Goal: Task Accomplishment & Management: Use online tool/utility

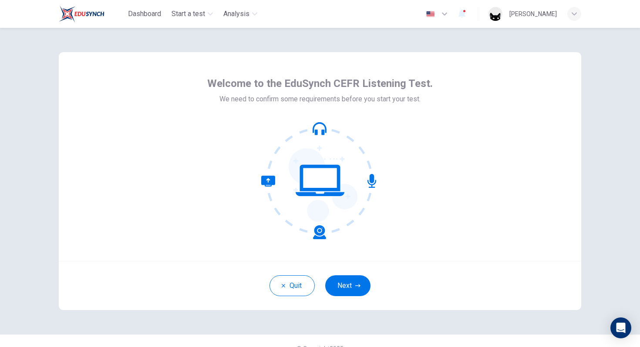
click at [344, 292] on button "Next" at bounding box center [347, 286] width 45 height 21
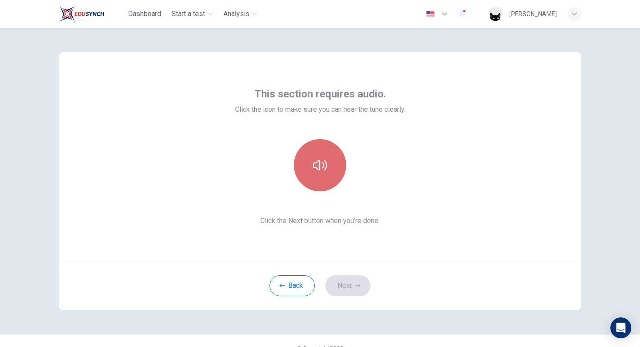
click at [325, 182] on button "button" at bounding box center [320, 165] width 52 height 52
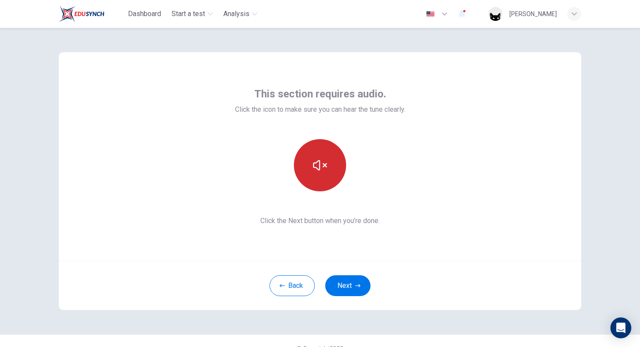
click at [311, 174] on button "button" at bounding box center [320, 165] width 52 height 52
click at [330, 152] on button "button" at bounding box center [320, 165] width 52 height 52
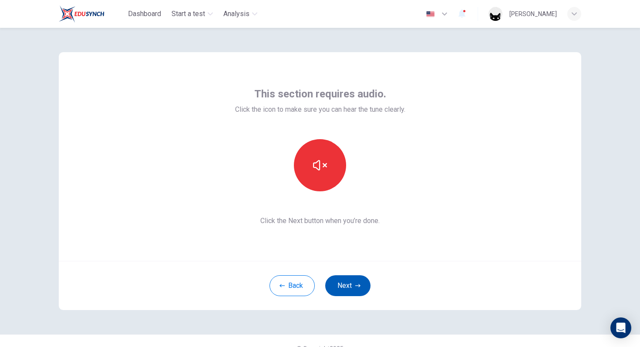
click at [334, 282] on button "Next" at bounding box center [347, 286] width 45 height 21
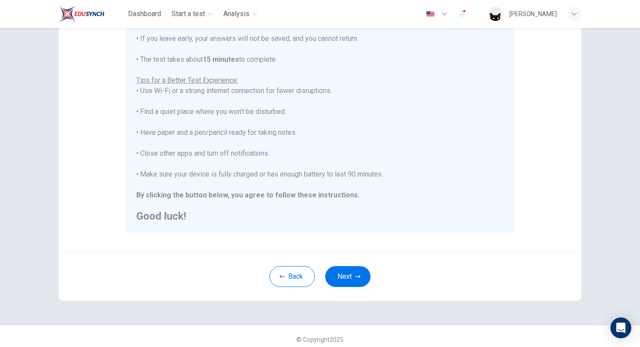
scroll to position [137, 0]
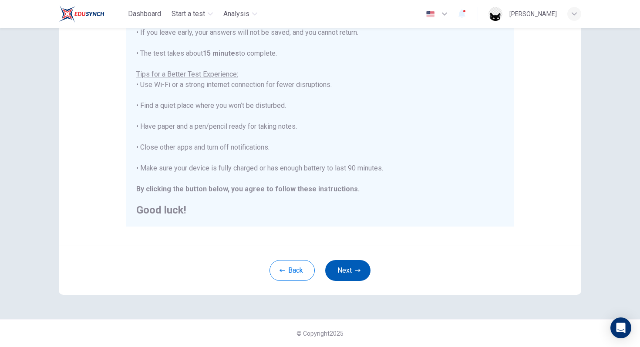
click at [347, 276] on button "Next" at bounding box center [347, 270] width 45 height 21
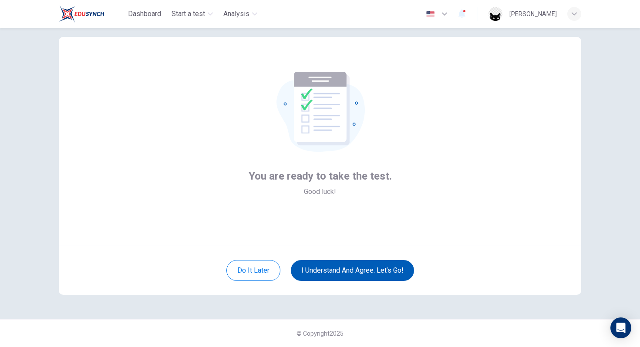
scroll to position [15, 0]
click at [352, 270] on button "I understand and agree. Let’s go!" at bounding box center [352, 270] width 123 height 21
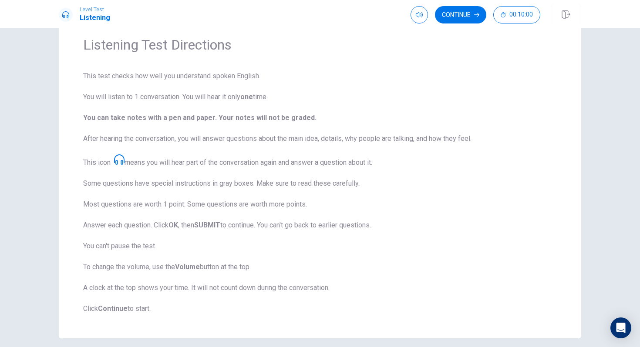
scroll to position [37, 0]
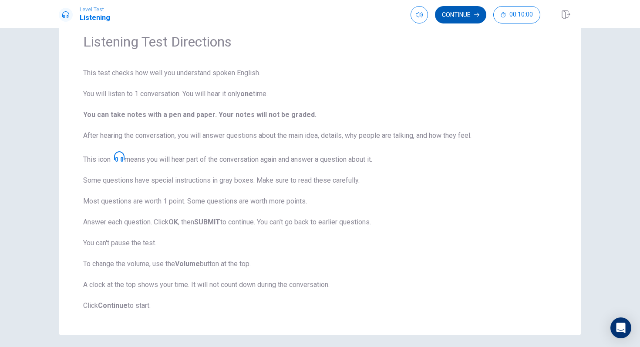
click at [450, 16] on button "Continue" at bounding box center [460, 14] width 51 height 17
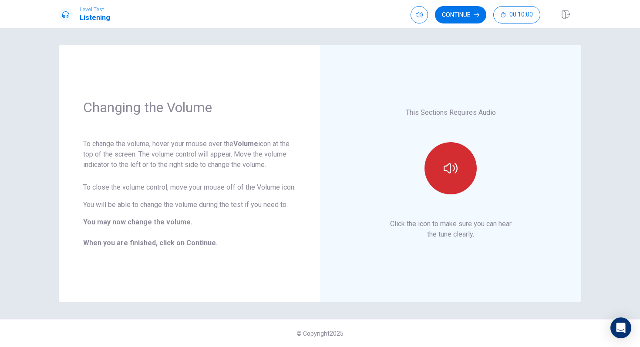
click at [457, 174] on icon "button" at bounding box center [451, 169] width 14 height 14
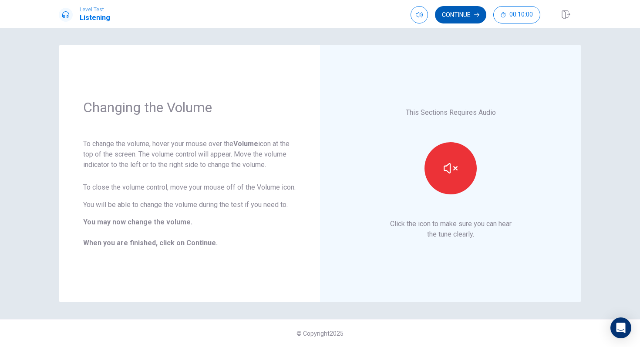
click at [469, 20] on button "Continue" at bounding box center [460, 14] width 51 height 17
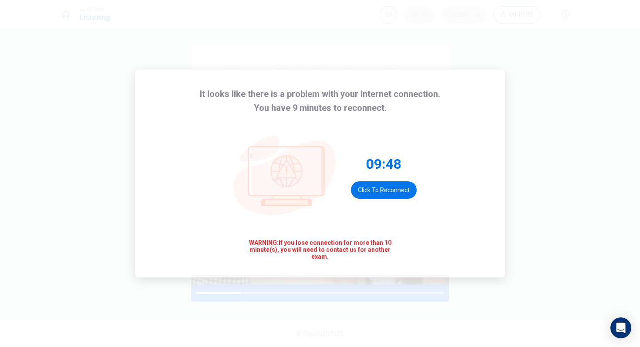
click at [477, 182] on div "It looks like there is a problem with your internet connection. You have 9 minu…" at bounding box center [320, 174] width 370 height 208
click at [385, 193] on button "Click to reconnect" at bounding box center [384, 190] width 66 height 17
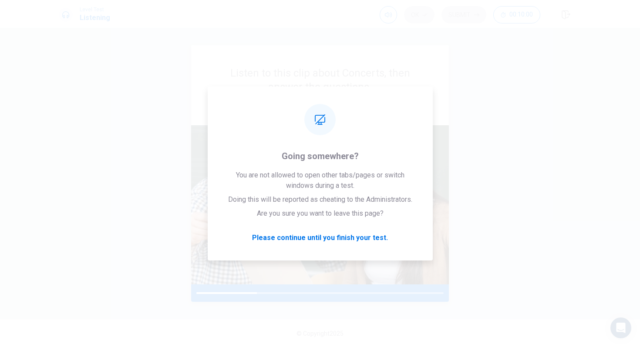
click at [361, 226] on img at bounding box center [320, 204] width 258 height 159
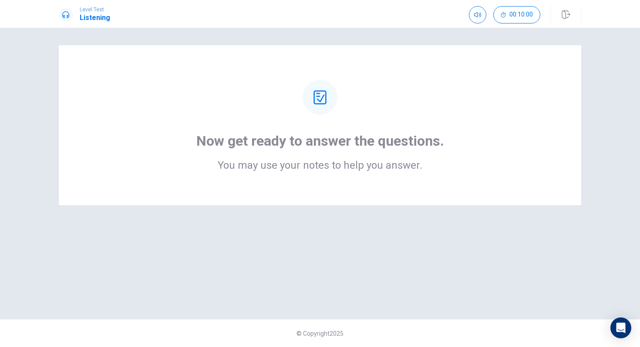
click at [326, 137] on h1 "Now get ready to answer the questions." at bounding box center [320, 140] width 248 height 17
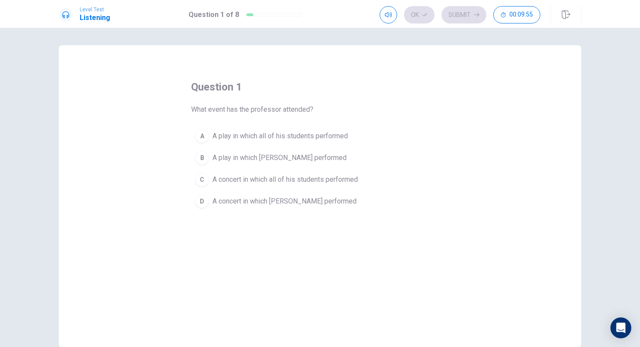
click at [279, 203] on span "A concert in which [PERSON_NAME] performed" at bounding box center [284, 201] width 144 height 10
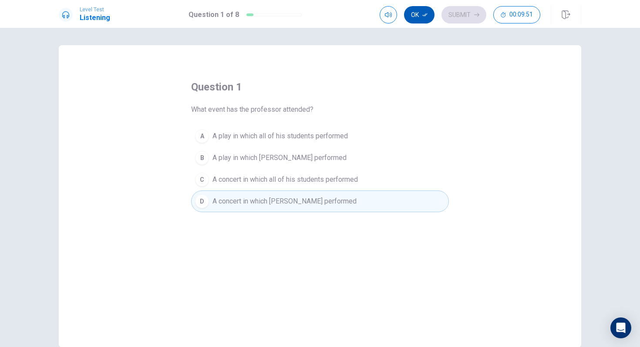
click at [423, 16] on icon "button" at bounding box center [424, 14] width 5 height 5
click at [448, 16] on button "Submit" at bounding box center [463, 14] width 45 height 17
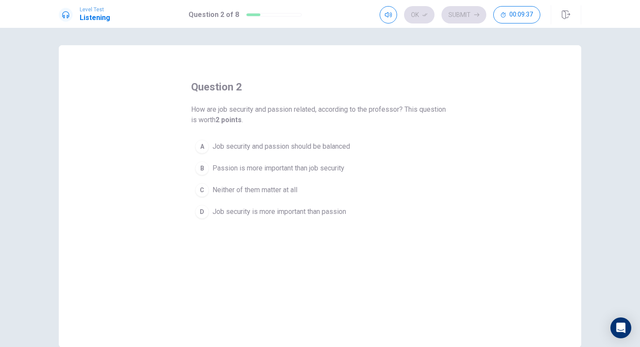
click at [334, 145] on span "Job security and passion should be balanced" at bounding box center [281, 147] width 138 height 10
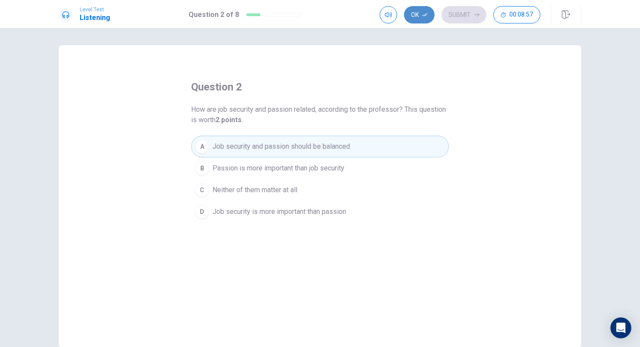
click at [422, 11] on button "Ok" at bounding box center [419, 14] width 30 height 17
click at [458, 13] on button "Submit" at bounding box center [463, 14] width 45 height 17
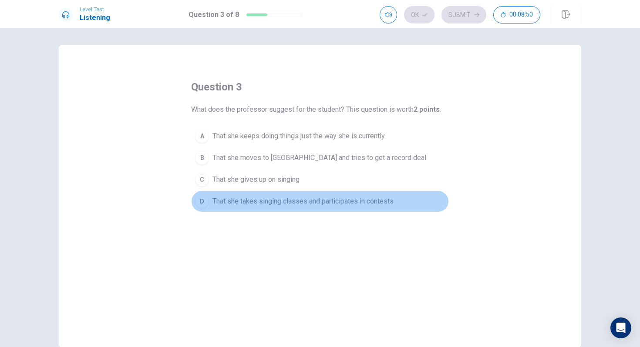
click at [334, 206] on span "That she takes singing classes and participates in contests" at bounding box center [302, 201] width 181 height 10
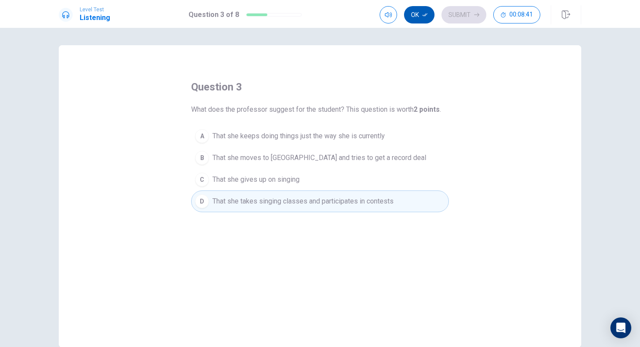
click at [425, 13] on icon "button" at bounding box center [424, 14] width 5 height 5
click at [452, 15] on button "Submit" at bounding box center [463, 14] width 45 height 17
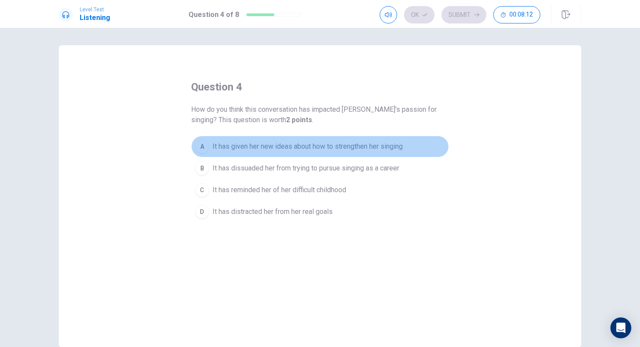
click at [324, 149] on span "It has given her new ideas about how to strengthen her singing" at bounding box center [307, 147] width 190 height 10
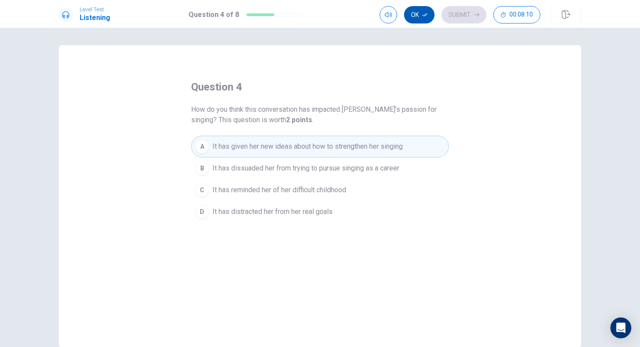
click at [424, 10] on button "Ok" at bounding box center [419, 14] width 30 height 17
click at [454, 13] on button "Submit" at bounding box center [463, 14] width 45 height 17
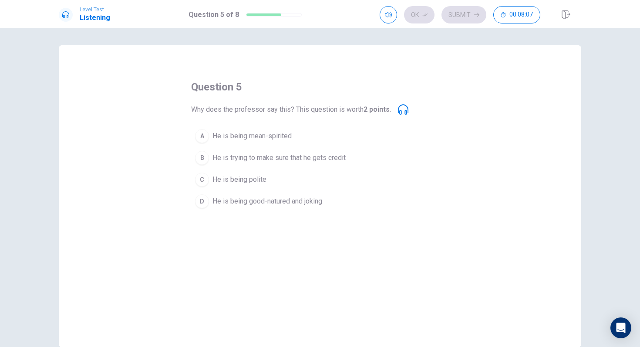
click at [281, 202] on span "He is being good-natured and joking" at bounding box center [267, 201] width 110 height 10
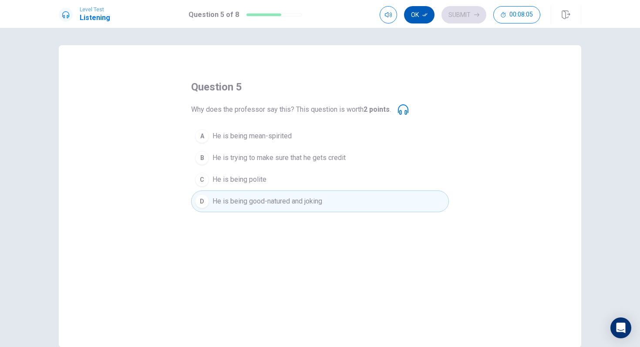
click at [412, 12] on button "Ok" at bounding box center [419, 14] width 30 height 17
click at [459, 13] on button "Submit" at bounding box center [463, 14] width 45 height 17
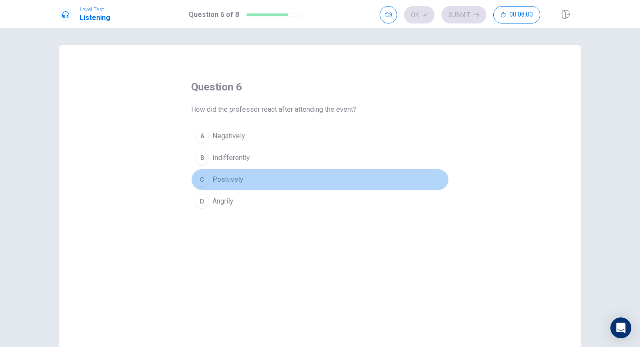
click at [239, 182] on button "C Positively" at bounding box center [320, 180] width 258 height 22
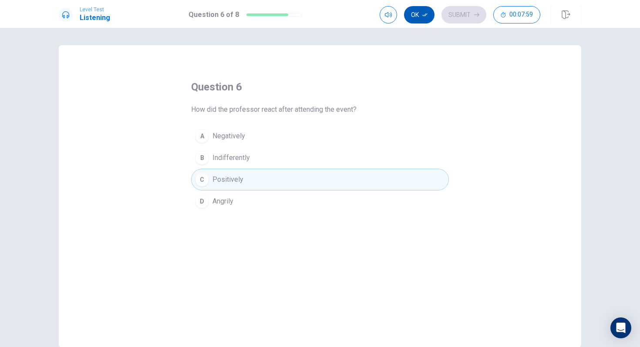
click at [421, 20] on button "Ok" at bounding box center [419, 14] width 30 height 17
click at [444, 18] on button "Submit" at bounding box center [463, 14] width 45 height 17
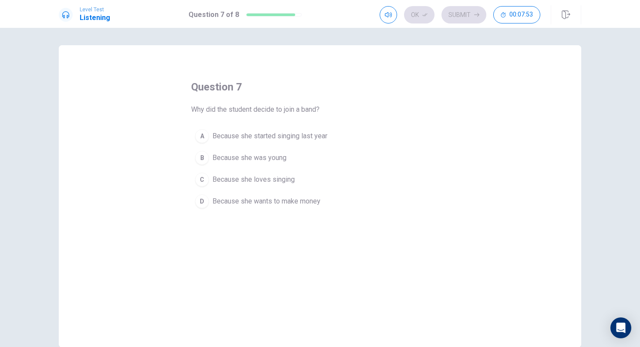
click at [280, 176] on span "Because she loves singing" at bounding box center [253, 180] width 82 height 10
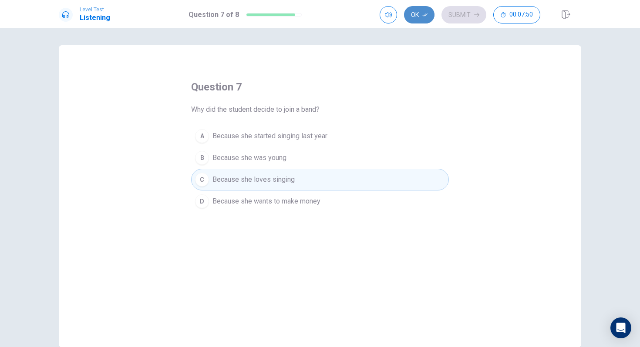
click at [421, 19] on button "Ok" at bounding box center [419, 14] width 30 height 17
click at [456, 17] on button "Submit" at bounding box center [463, 14] width 45 height 17
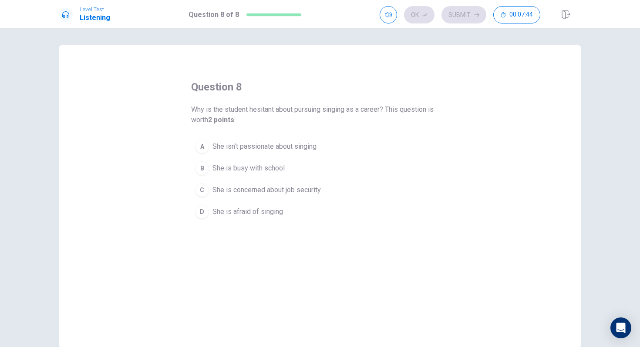
click at [297, 189] on span "She is concerned about job security" at bounding box center [266, 190] width 108 height 10
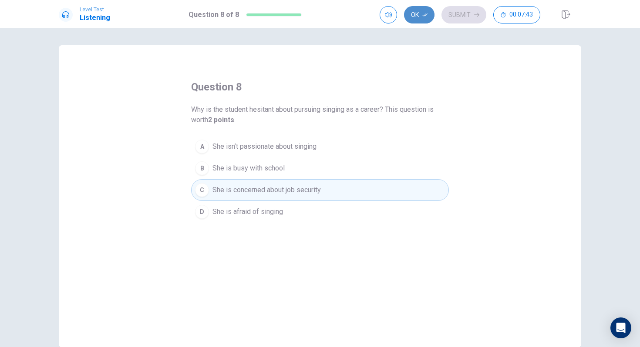
click at [412, 16] on button "Ok" at bounding box center [419, 14] width 30 height 17
click at [451, 16] on button "Submit" at bounding box center [463, 14] width 45 height 17
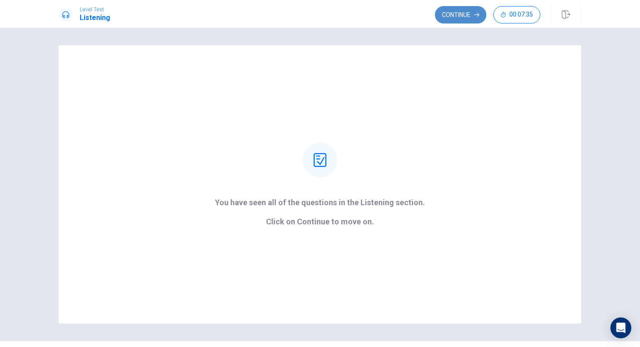
click at [458, 18] on button "Continue" at bounding box center [460, 14] width 51 height 17
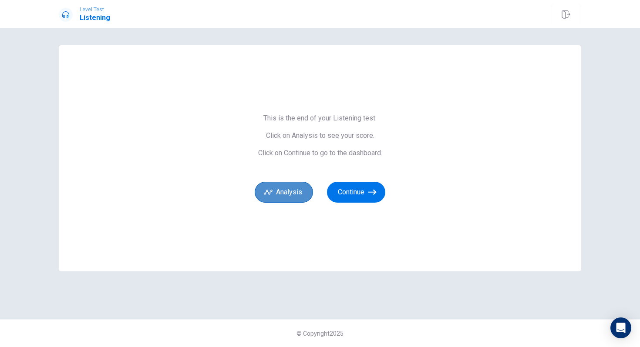
click at [292, 187] on button "Analysis" at bounding box center [284, 192] width 58 height 21
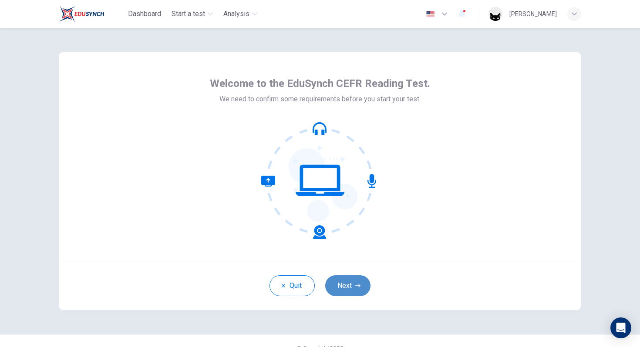
click at [347, 286] on button "Next" at bounding box center [347, 286] width 45 height 21
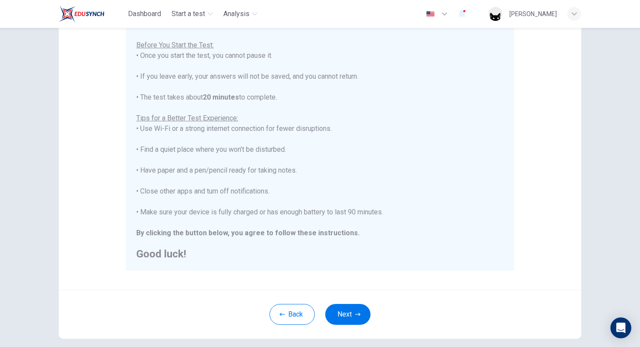
scroll to position [114, 0]
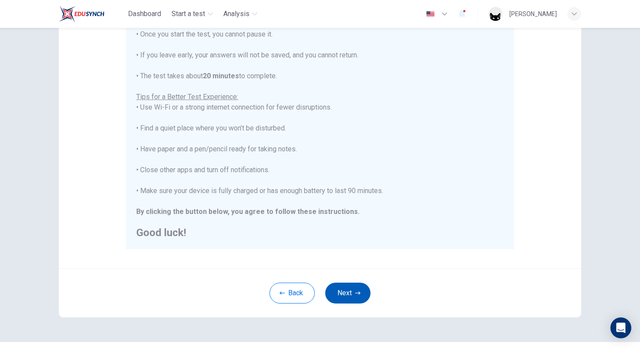
click at [356, 293] on icon "button" at bounding box center [357, 293] width 5 height 3
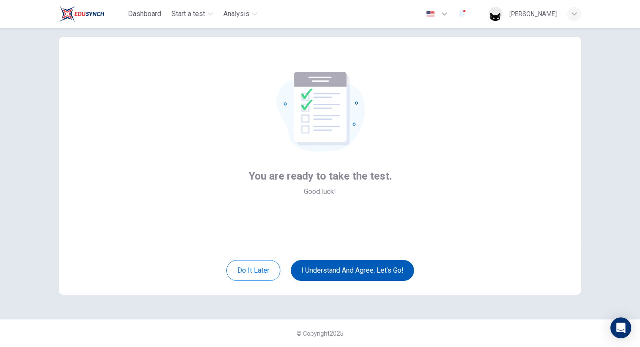
scroll to position [15, 0]
click at [351, 276] on button "I understand and agree. Let’s go!" at bounding box center [352, 270] width 123 height 21
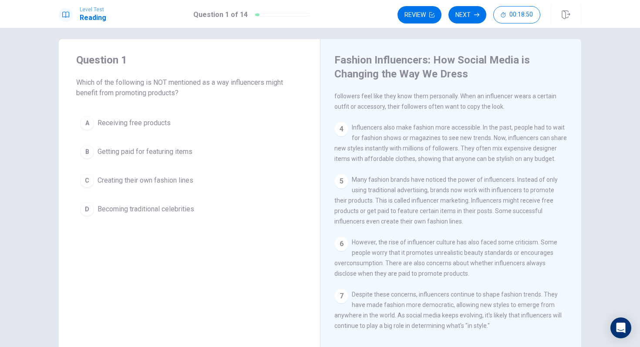
scroll to position [160, 0]
click at [155, 209] on span "Becoming traditional celebrities" at bounding box center [146, 209] width 97 height 10
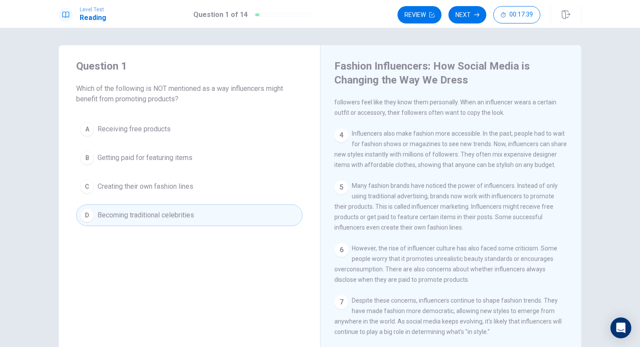
click at [161, 133] on span "Receiving free products" at bounding box center [134, 129] width 73 height 10
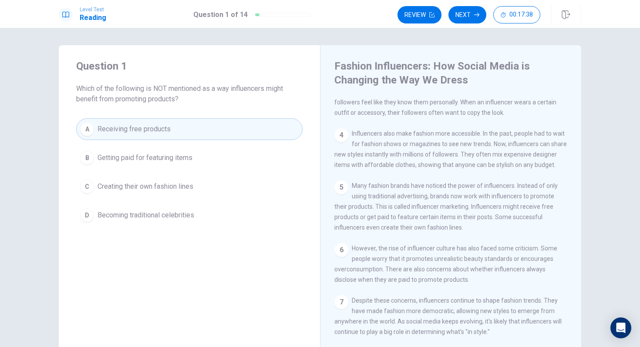
click at [167, 158] on span "Getting paid for featuring items" at bounding box center [145, 158] width 95 height 10
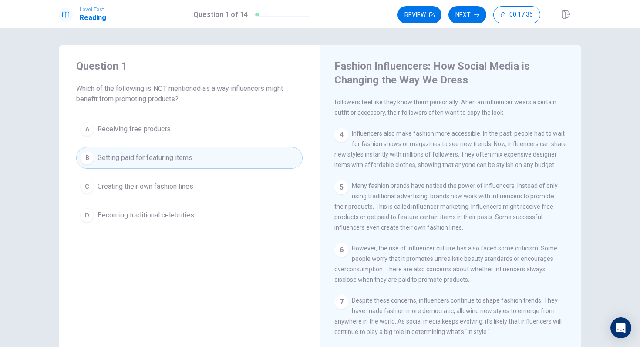
click at [167, 185] on span "Creating their own fashion lines" at bounding box center [146, 187] width 96 height 10
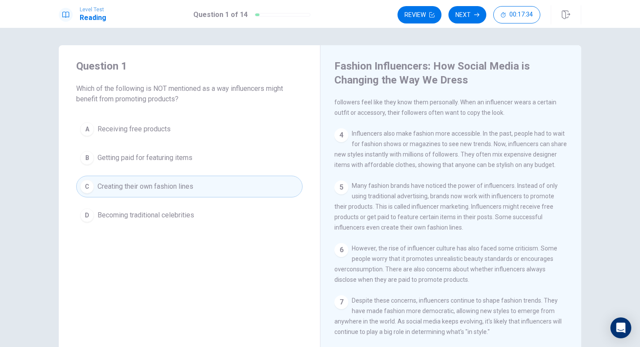
click at [160, 217] on span "Becoming traditional celebrities" at bounding box center [146, 215] width 97 height 10
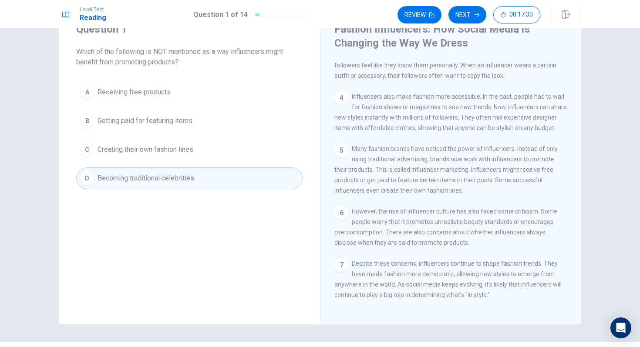
scroll to position [40, 0]
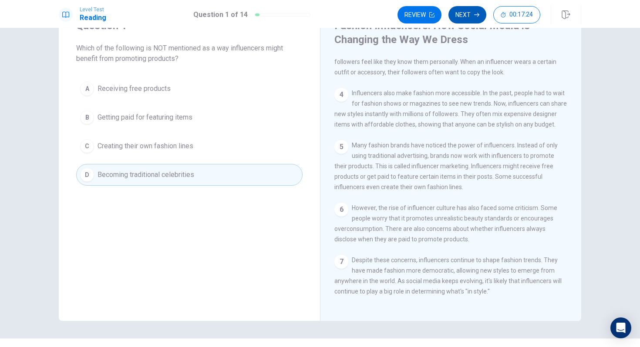
click at [472, 20] on button "Next" at bounding box center [467, 14] width 38 height 17
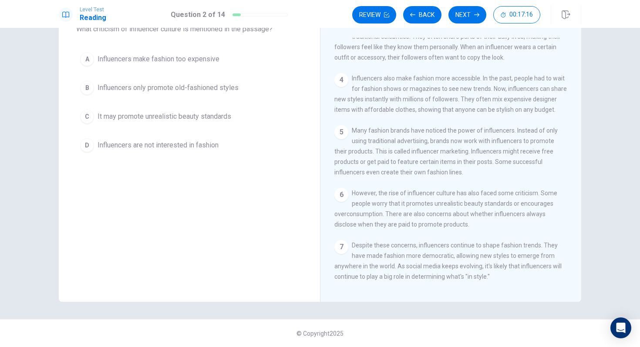
scroll to position [160, 0]
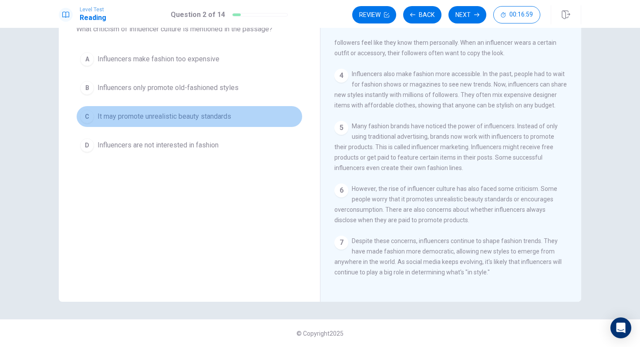
click at [194, 111] on span "It may promote unrealistic beauty standards" at bounding box center [165, 116] width 134 height 10
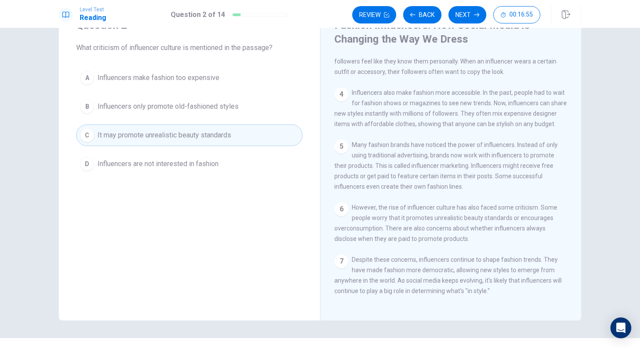
scroll to position [60, 0]
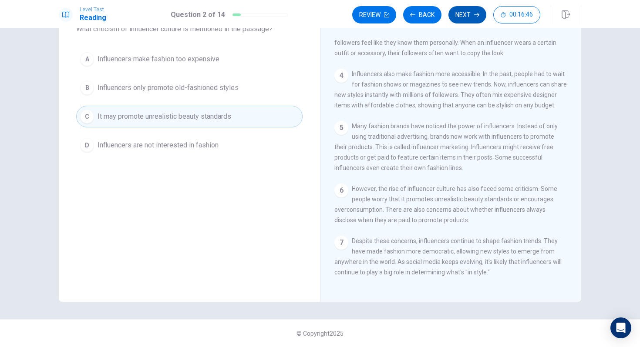
click at [453, 18] on button "Next" at bounding box center [467, 14] width 38 height 17
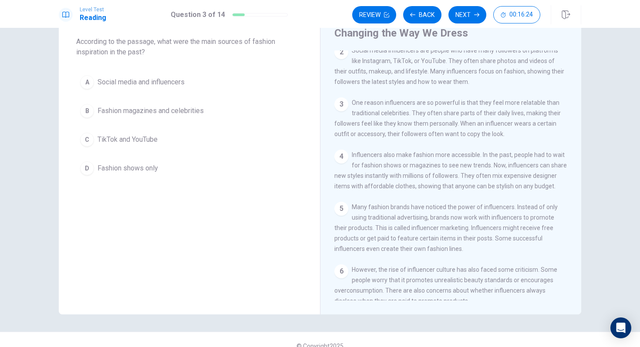
scroll to position [67, 0]
click at [187, 116] on button "B Fashion magazines and celebrities" at bounding box center [189, 111] width 226 height 22
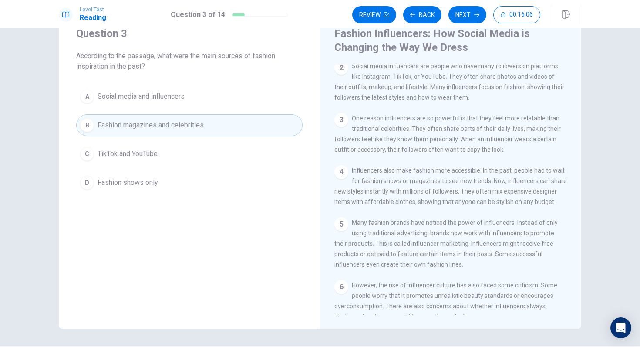
scroll to position [28, 0]
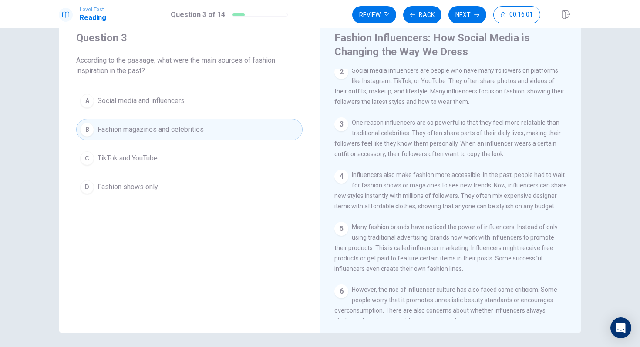
click at [180, 192] on button "D Fashion shows only" at bounding box center [189, 187] width 226 height 22
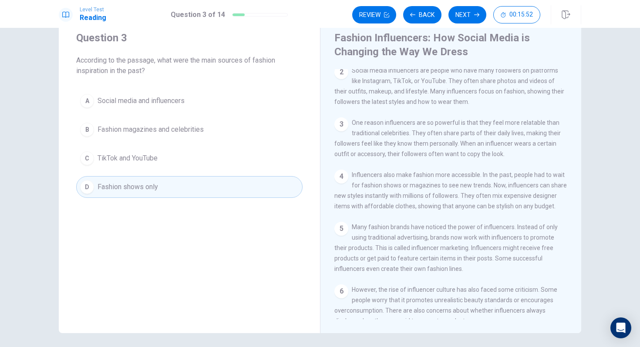
click at [222, 133] on button "B Fashion magazines and celebrities" at bounding box center [189, 130] width 226 height 22
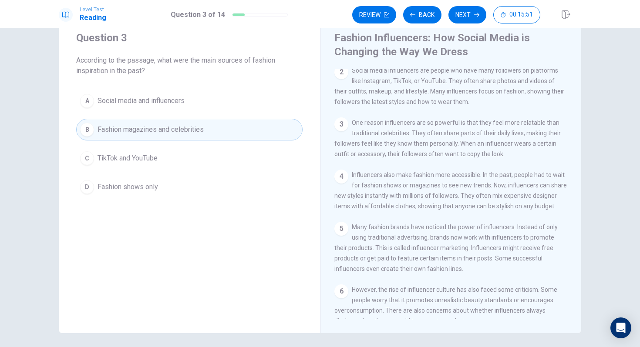
click at [216, 174] on div "A Social media and influencers B Fashion magazines and celebrities C TikTok and…" at bounding box center [189, 144] width 226 height 108
click at [195, 189] on button "D Fashion shows only" at bounding box center [189, 187] width 226 height 22
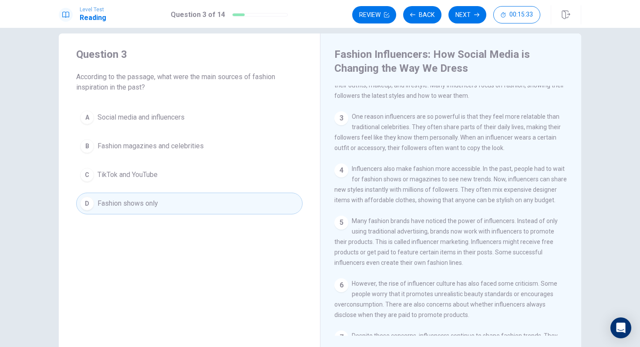
scroll to position [91, 0]
click at [464, 17] on button "Next" at bounding box center [467, 14] width 38 height 17
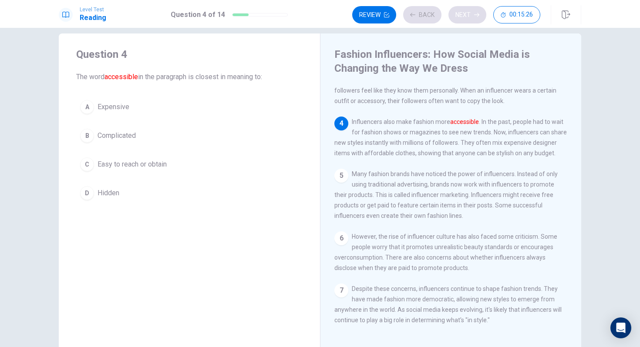
scroll to position [160, 0]
click at [148, 165] on span "Easy to reach or obtain" at bounding box center [132, 164] width 69 height 10
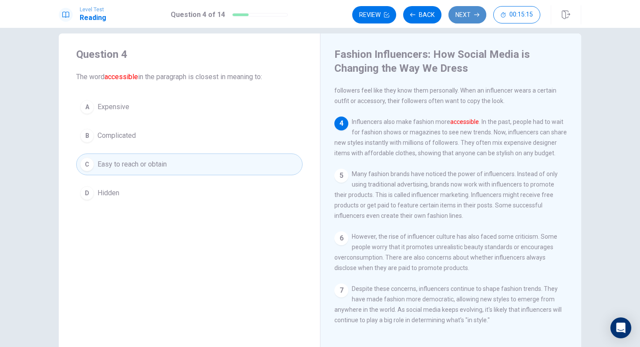
click at [469, 20] on button "Next" at bounding box center [467, 14] width 38 height 17
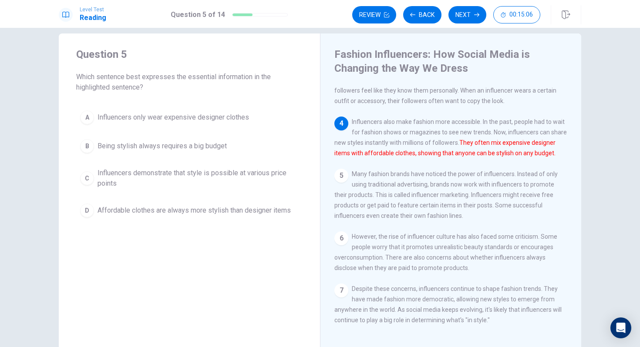
click at [221, 145] on span "Being stylish always requires a big budget" at bounding box center [162, 146] width 129 height 10
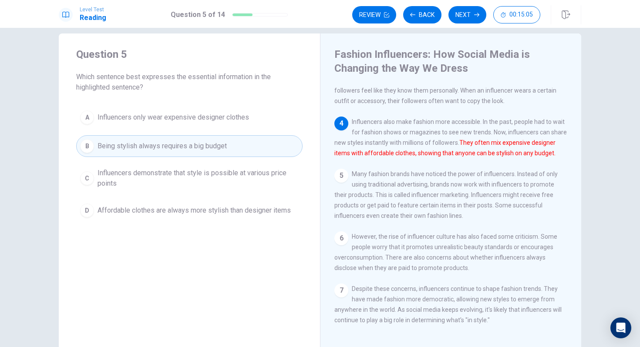
click at [217, 178] on span "Influencers demonstrate that style is possible at various price points" at bounding box center [198, 178] width 201 height 21
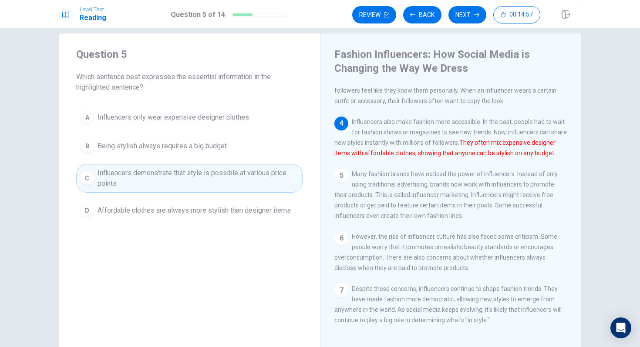
click at [228, 218] on button "D Affordable clothes are always more stylish than designer items" at bounding box center [189, 211] width 226 height 22
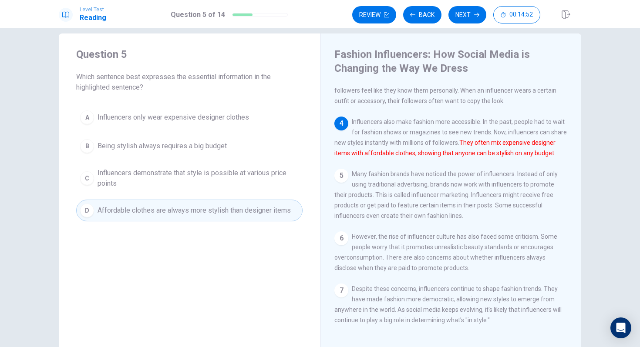
click at [246, 190] on button "C Influencers demonstrate that style is possible at various price points" at bounding box center [189, 178] width 226 height 29
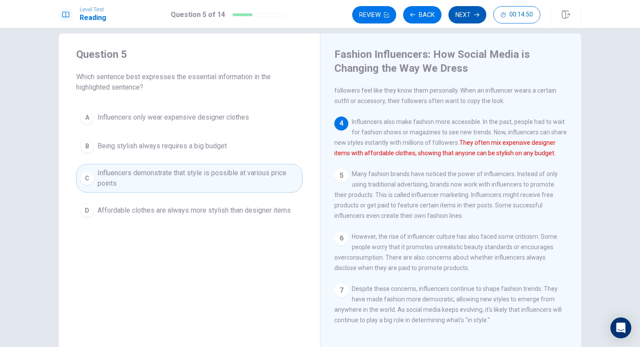
click at [463, 13] on button "Next" at bounding box center [467, 14] width 38 height 17
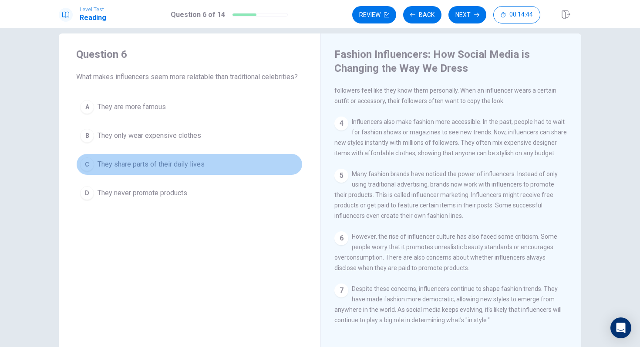
click at [195, 167] on span "They share parts of their daily lives" at bounding box center [151, 164] width 107 height 10
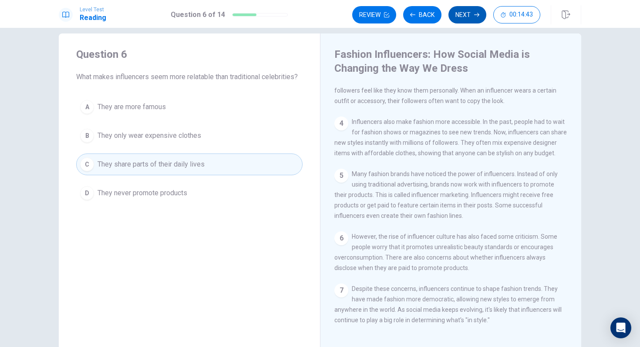
click at [464, 19] on button "Next" at bounding box center [467, 14] width 38 height 17
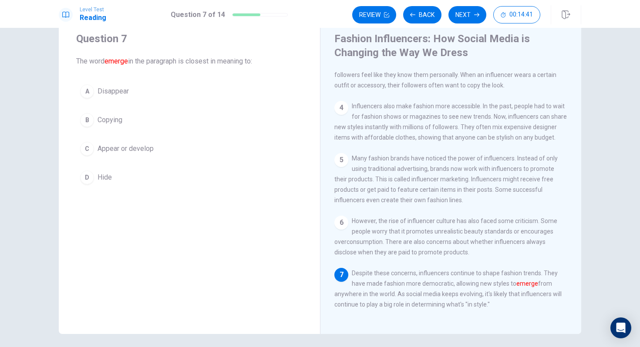
scroll to position [28, 0]
click at [128, 146] on span "Appear or develop" at bounding box center [126, 148] width 56 height 10
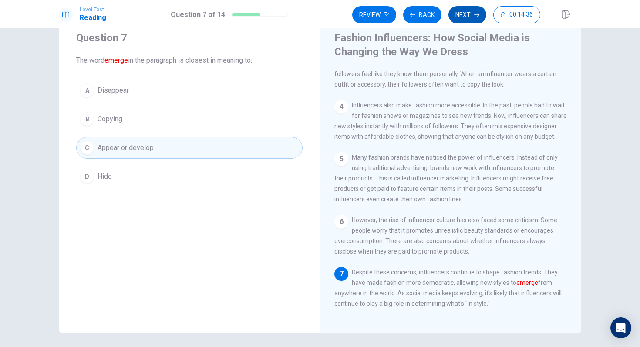
click at [480, 18] on button "Next" at bounding box center [467, 14] width 38 height 17
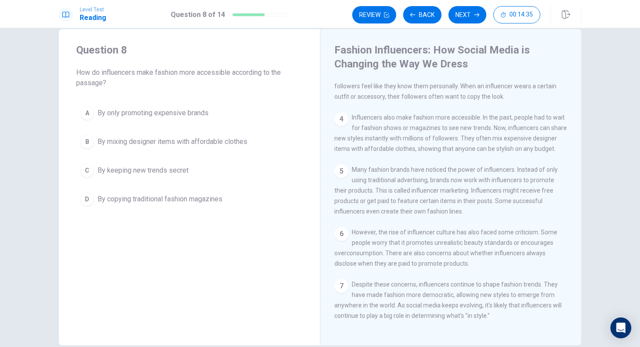
scroll to position [14, 0]
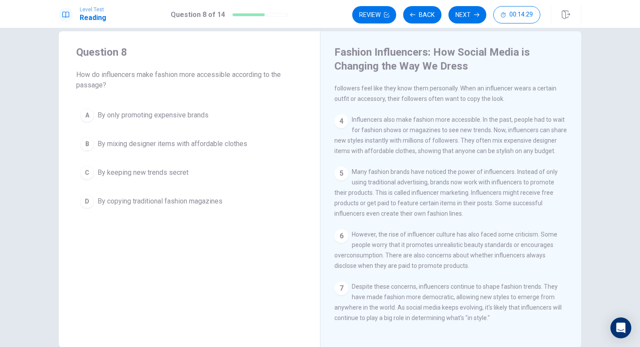
click at [237, 144] on span "By mixing designer items with affordable clothes" at bounding box center [173, 144] width 150 height 10
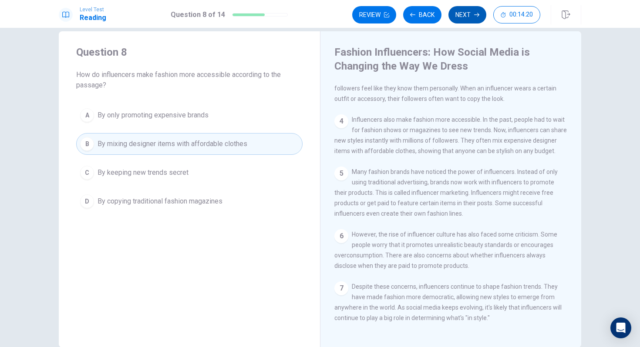
click at [455, 20] on button "Next" at bounding box center [467, 14] width 38 height 17
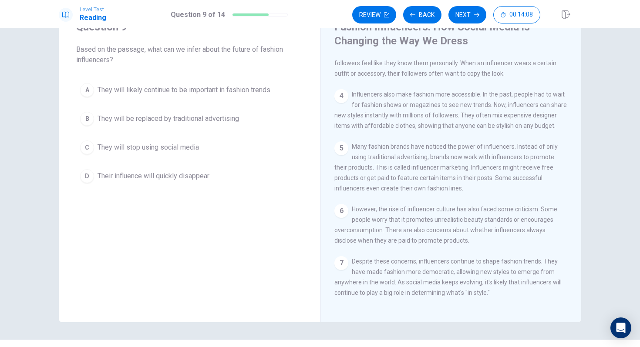
scroll to position [37, 0]
click at [279, 96] on button "A They will likely continue to be important in fashion trends" at bounding box center [189, 92] width 226 height 22
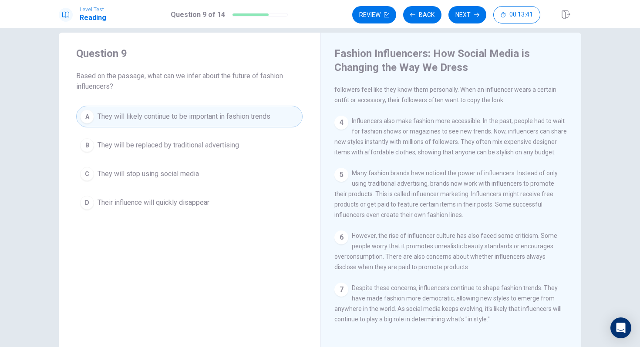
scroll to position [11, 0]
click at [470, 12] on button "Next" at bounding box center [467, 14] width 38 height 17
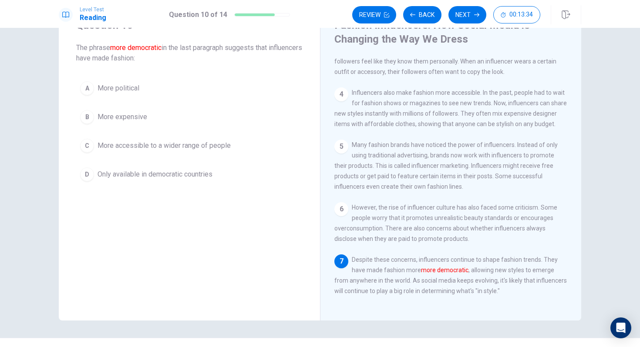
scroll to position [41, 0]
click at [215, 144] on span "More accessible to a wider range of people" at bounding box center [164, 145] width 133 height 10
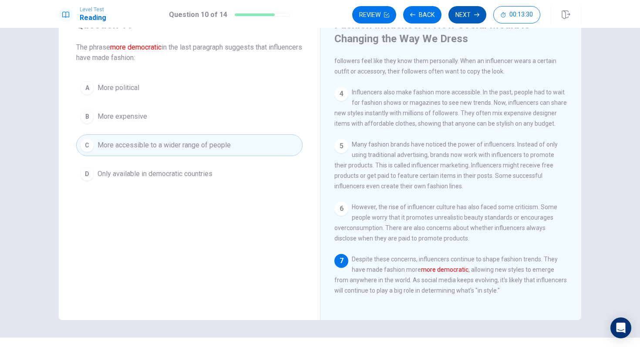
click at [464, 19] on button "Next" at bounding box center [467, 14] width 38 height 17
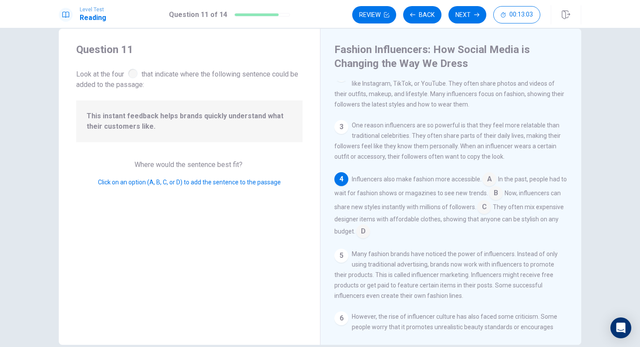
scroll to position [74, 0]
click at [370, 241] on input at bounding box center [363, 234] width 14 height 14
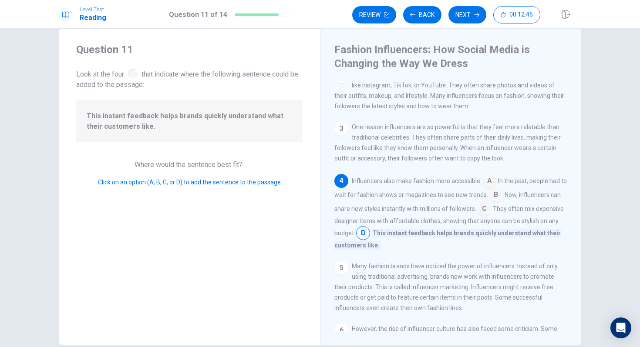
click at [491, 216] on input at bounding box center [484, 210] width 14 height 14
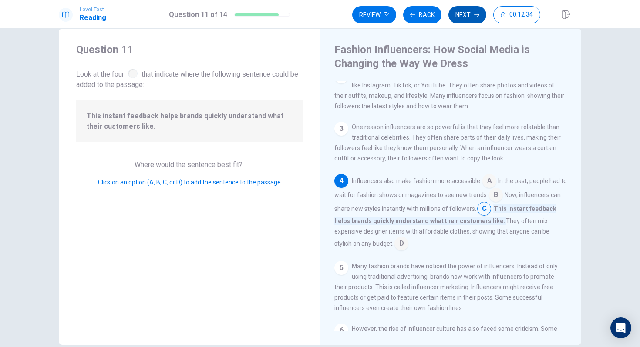
click at [464, 13] on button "Next" at bounding box center [467, 14] width 38 height 17
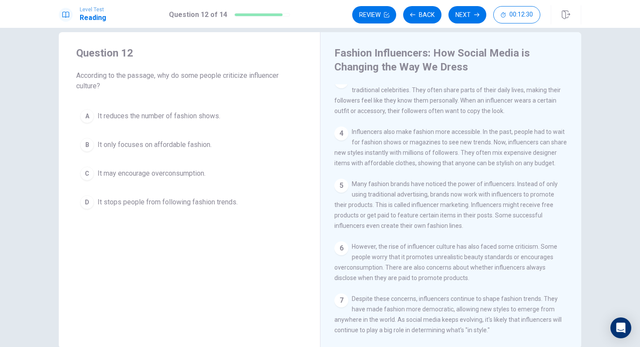
scroll to position [158, 0]
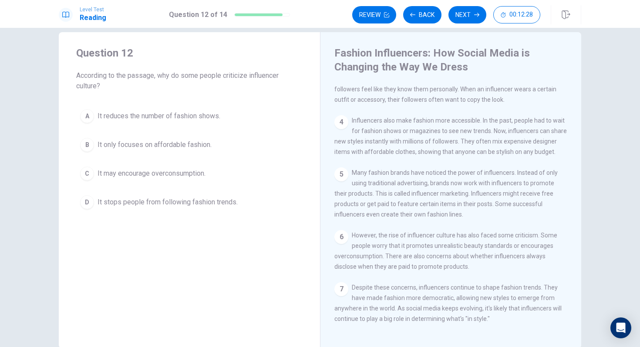
click at [208, 175] on button "C It may encourage overconsumption." at bounding box center [189, 174] width 226 height 22
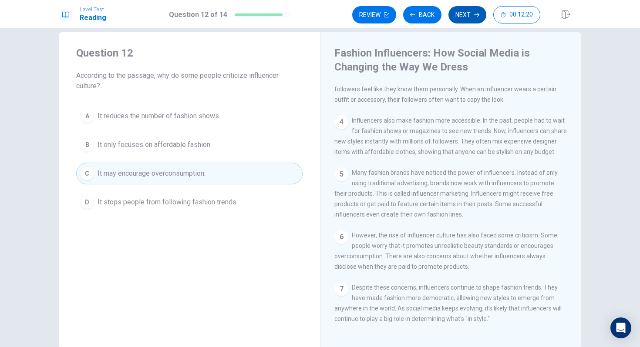
click at [458, 14] on button "Next" at bounding box center [467, 14] width 38 height 17
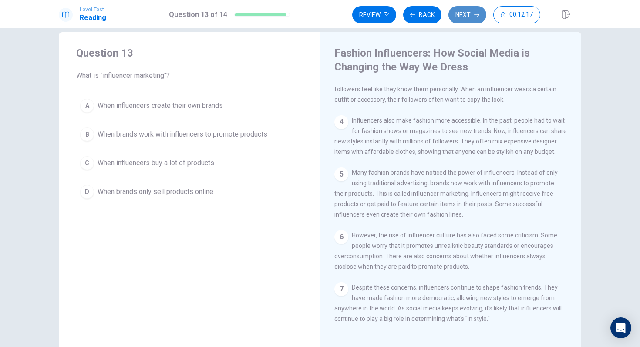
click at [467, 23] on button "Next" at bounding box center [467, 14] width 38 height 17
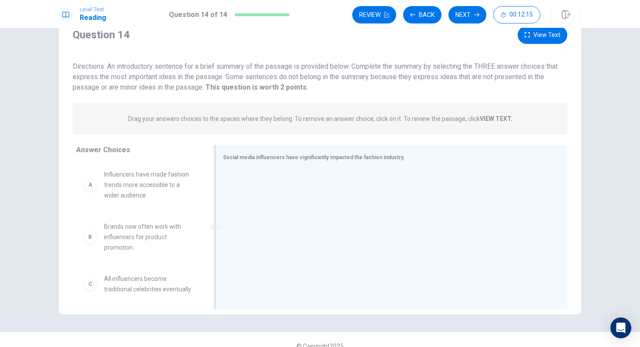
scroll to position [34, 0]
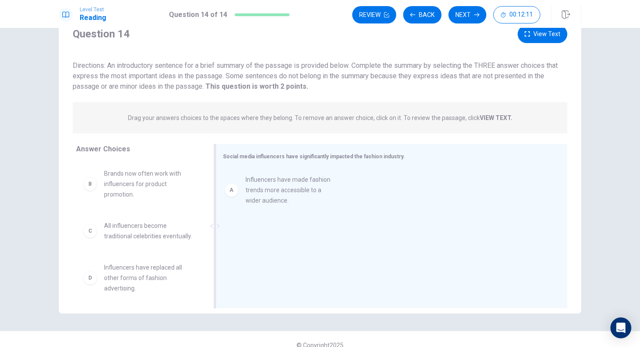
drag, startPoint x: 156, startPoint y: 191, endPoint x: 310, endPoint y: 196, distance: 154.2
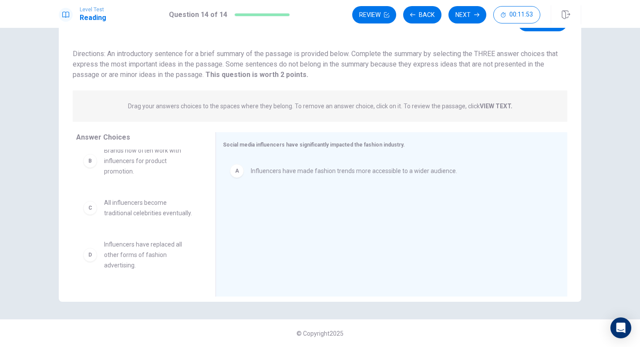
scroll to position [0, 0]
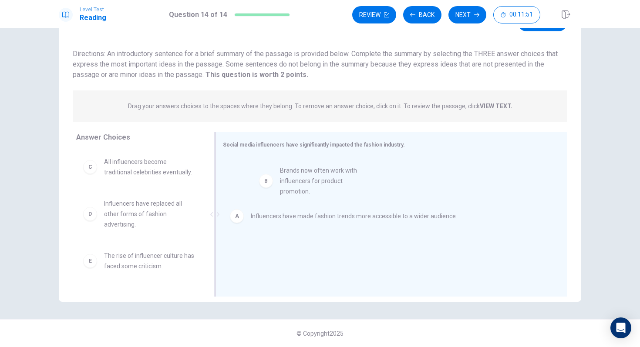
drag, startPoint x: 146, startPoint y: 179, endPoint x: 324, endPoint y: 188, distance: 178.3
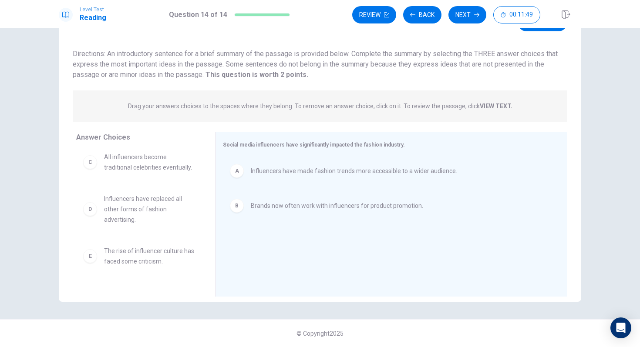
scroll to position [5, 0]
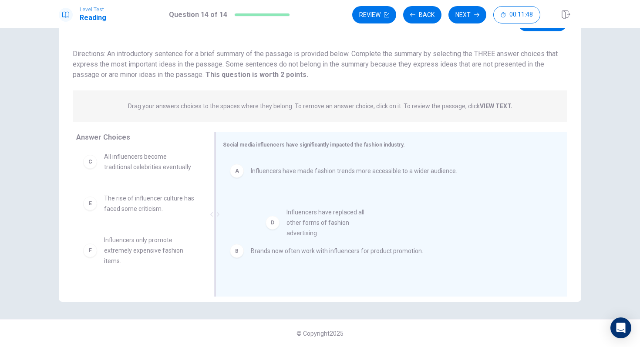
drag, startPoint x: 170, startPoint y: 222, endPoint x: 343, endPoint y: 226, distance: 173.3
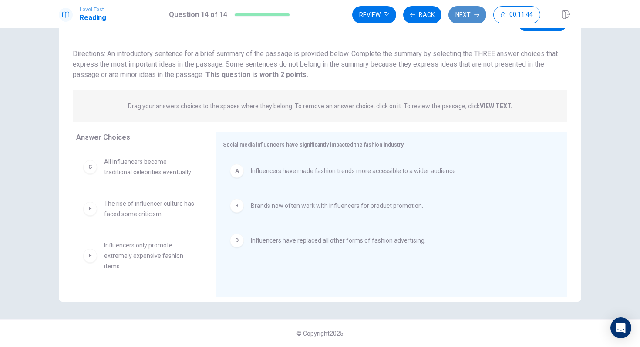
click at [458, 17] on button "Next" at bounding box center [467, 14] width 38 height 17
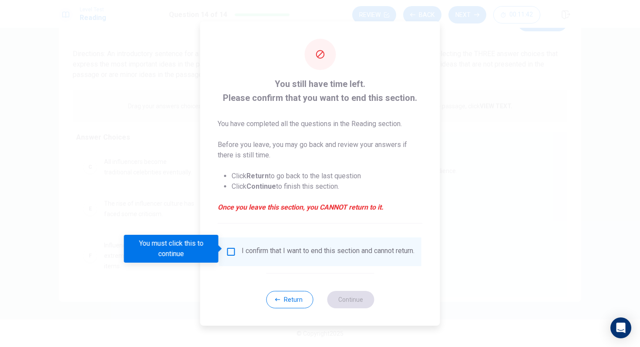
click at [227, 247] on input "You must click this to continue" at bounding box center [231, 252] width 10 height 10
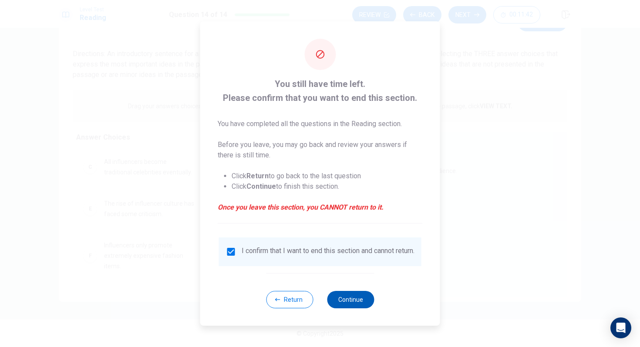
click at [339, 301] on button "Continue" at bounding box center [350, 299] width 47 height 17
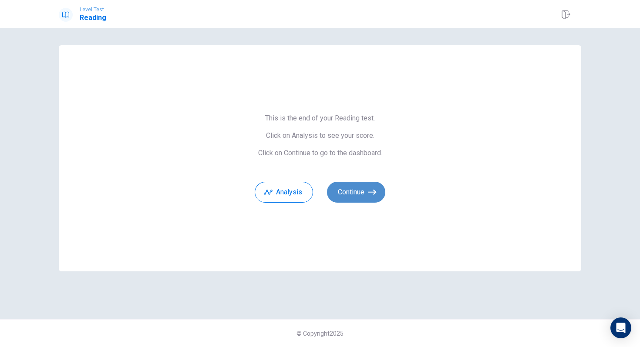
click at [338, 192] on button "Continue" at bounding box center [356, 192] width 58 height 21
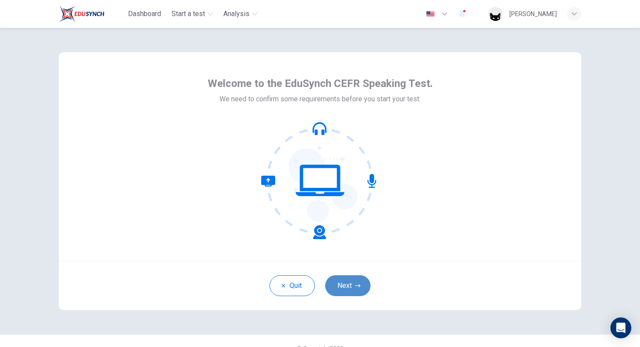
click at [348, 281] on button "Next" at bounding box center [347, 286] width 45 height 21
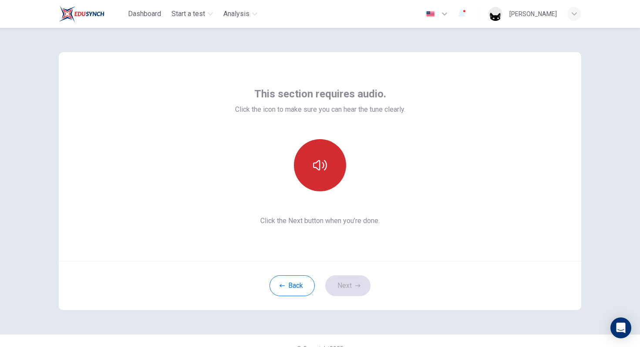
click at [331, 178] on button "button" at bounding box center [320, 165] width 52 height 52
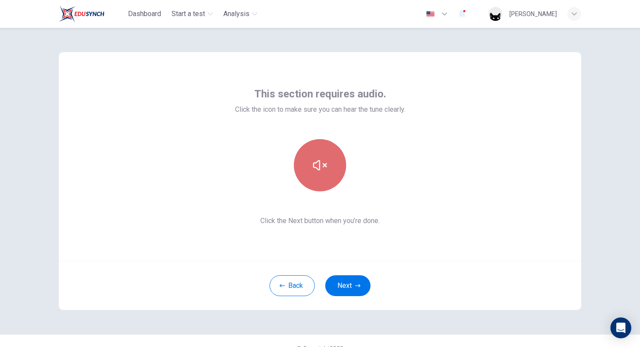
click at [327, 163] on button "button" at bounding box center [320, 165] width 52 height 52
click at [330, 153] on button "button" at bounding box center [320, 165] width 52 height 52
click at [319, 183] on button "button" at bounding box center [320, 165] width 52 height 52
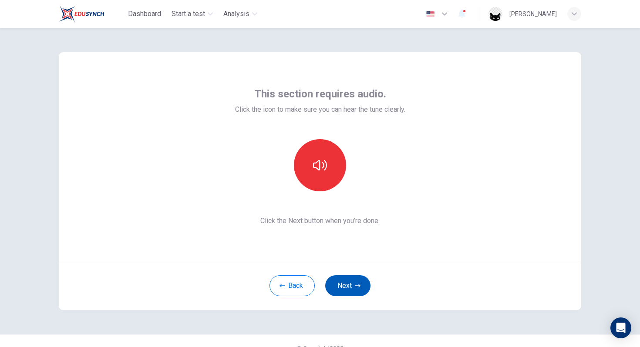
click at [339, 288] on button "Next" at bounding box center [347, 286] width 45 height 21
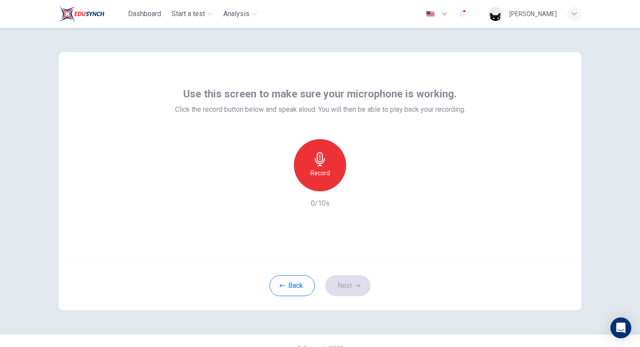
click at [324, 166] on icon "button" at bounding box center [320, 159] width 14 height 14
click at [328, 166] on div "Stop" at bounding box center [320, 165] width 52 height 52
click at [358, 186] on icon "button" at bounding box center [360, 184] width 9 height 9
click at [348, 294] on button "Next" at bounding box center [347, 286] width 45 height 21
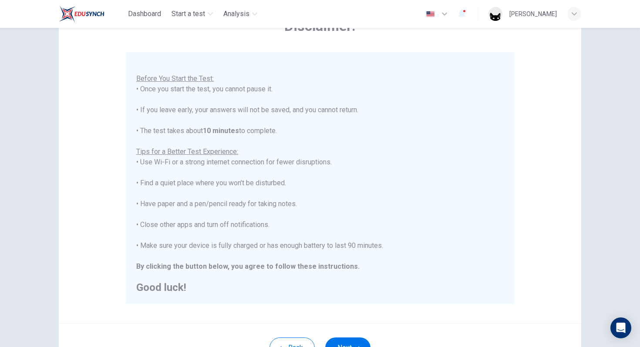
scroll to position [82, 0]
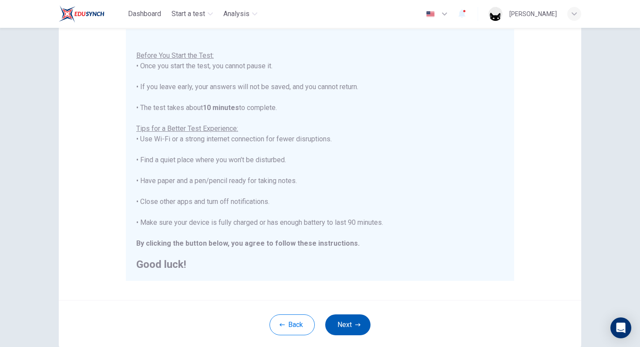
click at [358, 322] on button "Next" at bounding box center [347, 325] width 45 height 21
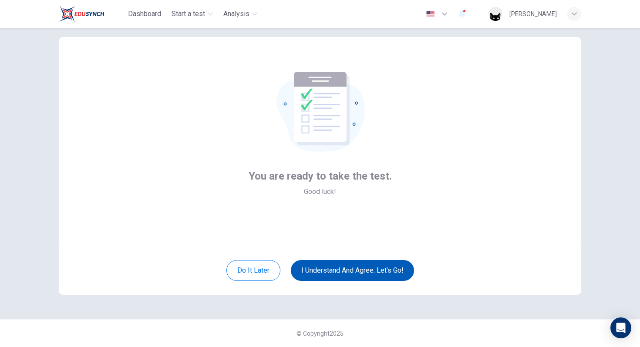
click at [354, 277] on button "I understand and agree. Let’s go!" at bounding box center [352, 270] width 123 height 21
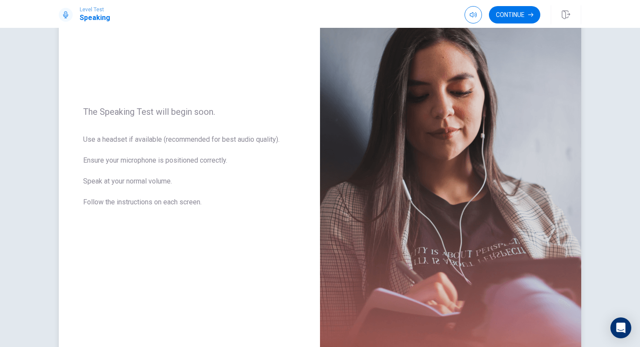
scroll to position [53, 0]
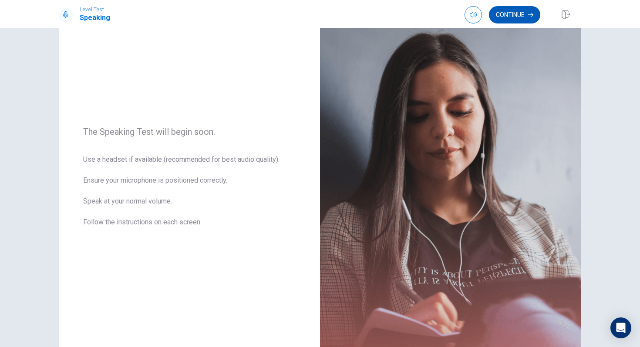
click at [511, 23] on button "Continue" at bounding box center [514, 14] width 51 height 17
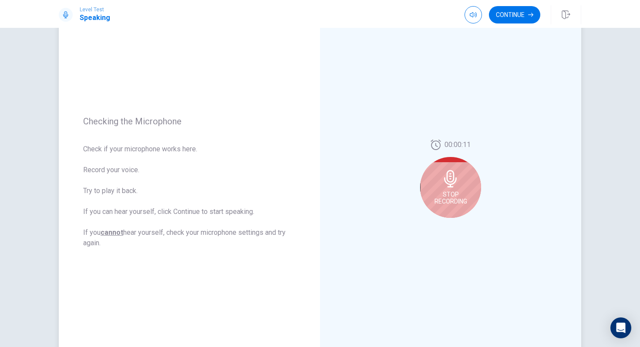
click at [477, 175] on div "00:00:11 Stop Recording" at bounding box center [450, 182] width 61 height 85
click at [458, 182] on div "Stop Recording" at bounding box center [450, 187] width 61 height 61
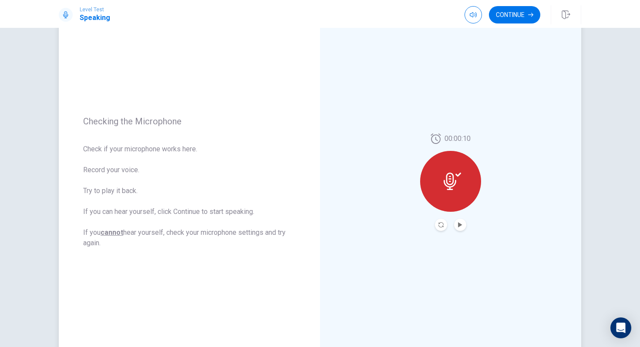
click at [461, 224] on button "Play Audio" at bounding box center [460, 225] width 12 height 12
click at [461, 224] on button "Pause Audio" at bounding box center [460, 225] width 12 height 12
click at [461, 224] on button "Play Audio" at bounding box center [460, 225] width 12 height 12
click at [521, 14] on button "Continue" at bounding box center [514, 14] width 51 height 17
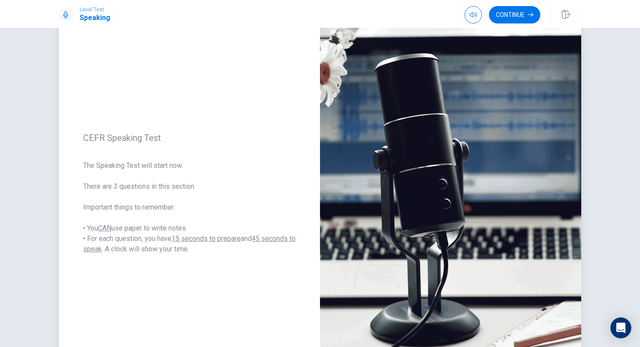
scroll to position [38, 0]
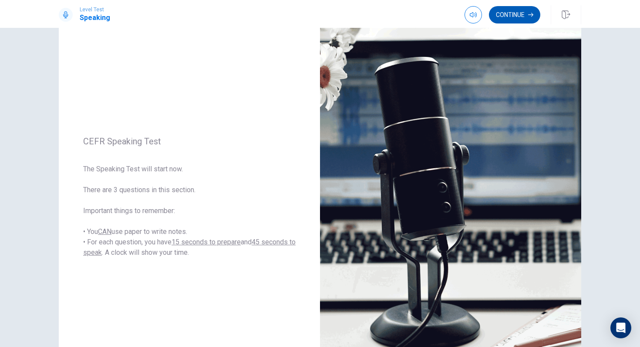
click at [510, 16] on button "Continue" at bounding box center [514, 14] width 51 height 17
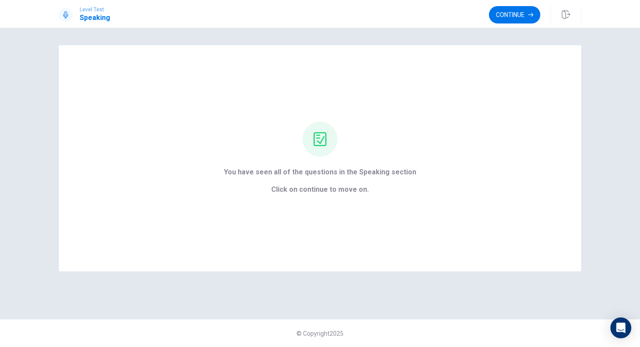
scroll to position [0, 0]
click at [515, 16] on button "Continue" at bounding box center [514, 14] width 51 height 17
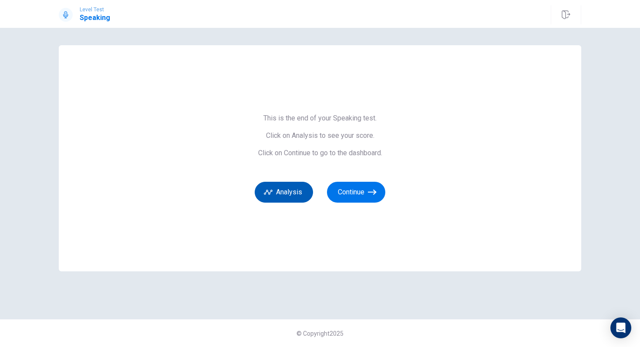
click at [290, 194] on button "Analysis" at bounding box center [284, 192] width 58 height 21
